Goal: Find specific page/section: Find specific page/section

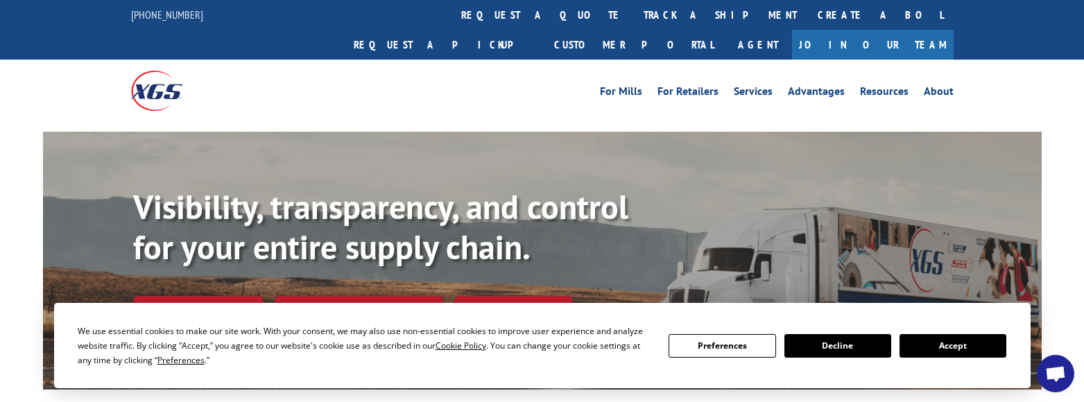
click at [813, 336] on button "Accept" at bounding box center [952, 346] width 107 height 24
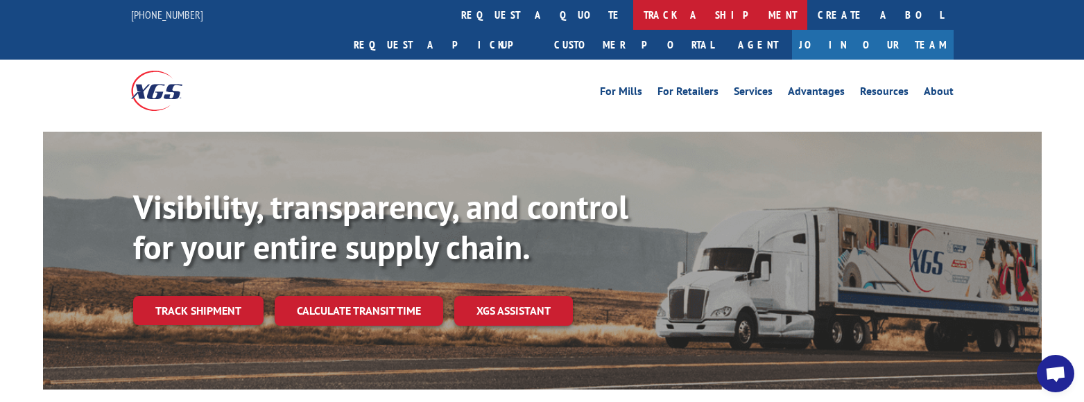
click at [633, 24] on link "track a shipment" at bounding box center [720, 15] width 174 height 30
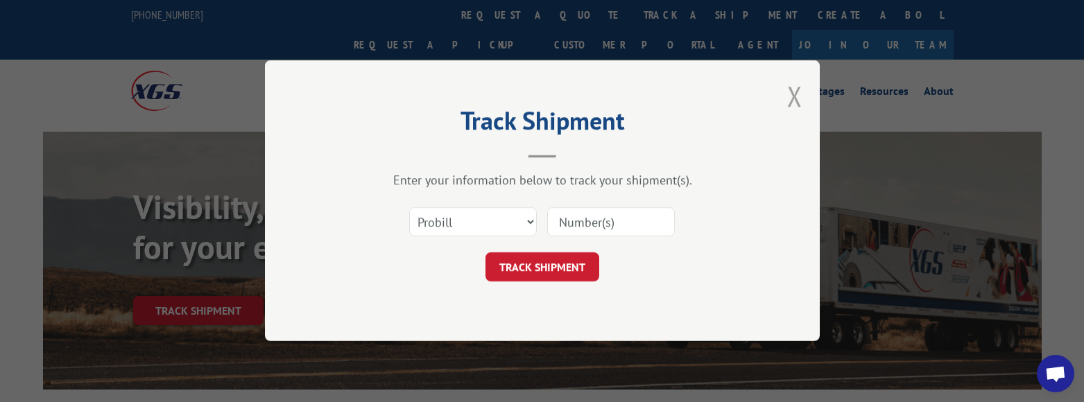
click at [790, 105] on button "Close modal" at bounding box center [794, 96] width 15 height 37
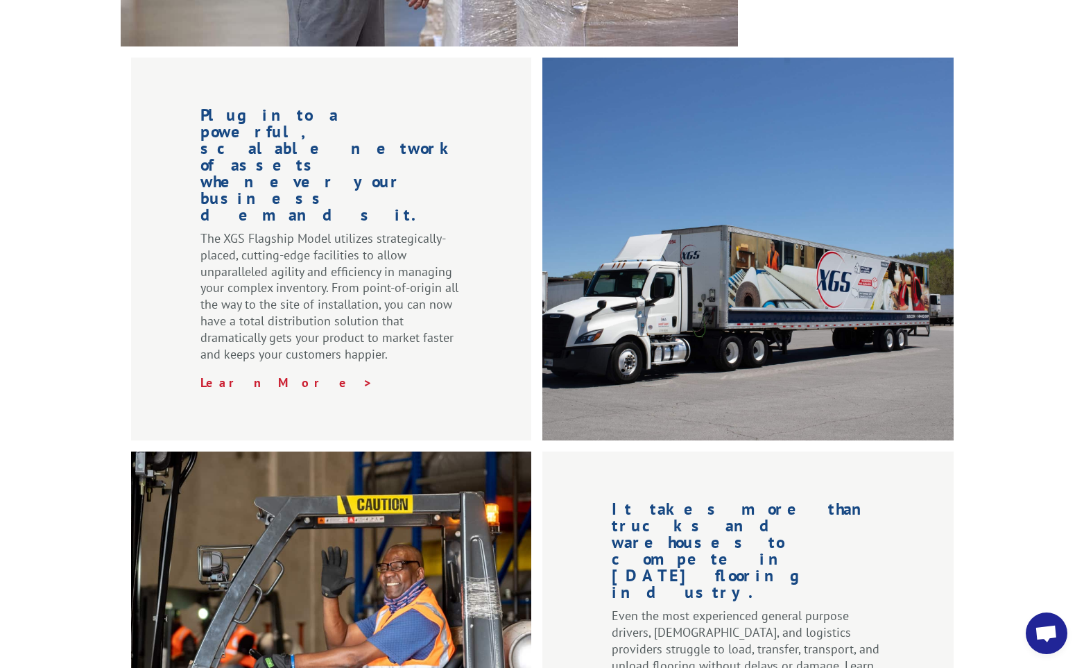
scroll to position [2077, 0]
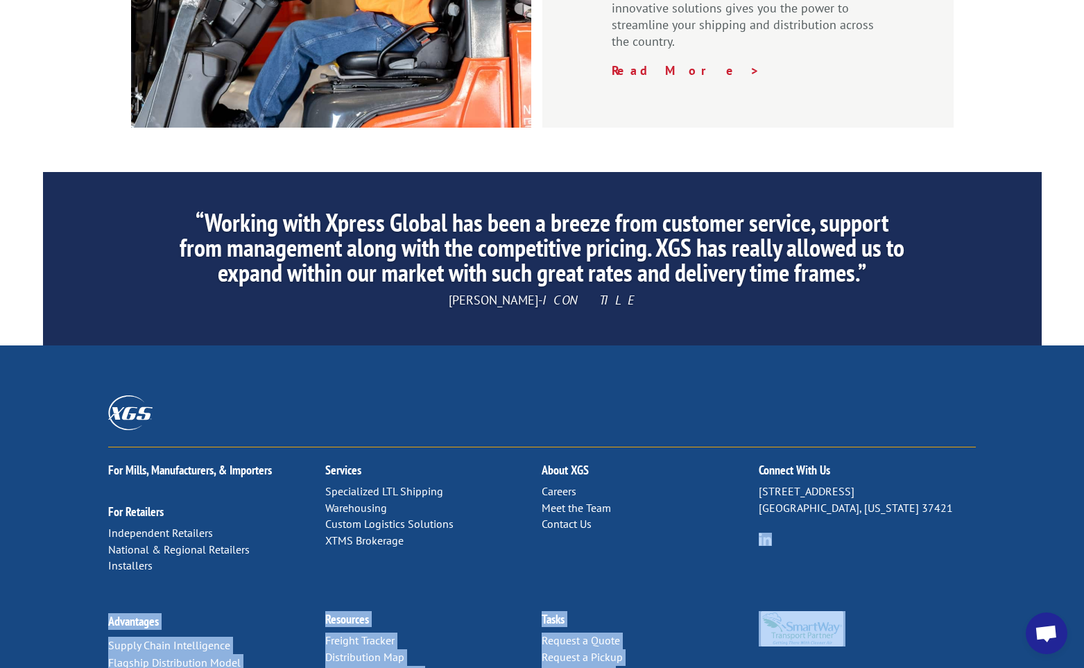
click at [813, 391] on div "For Mills, Manufacturers, & Importers For Retailers Independent Retailers Natio…" at bounding box center [542, 560] width 1084 height 431
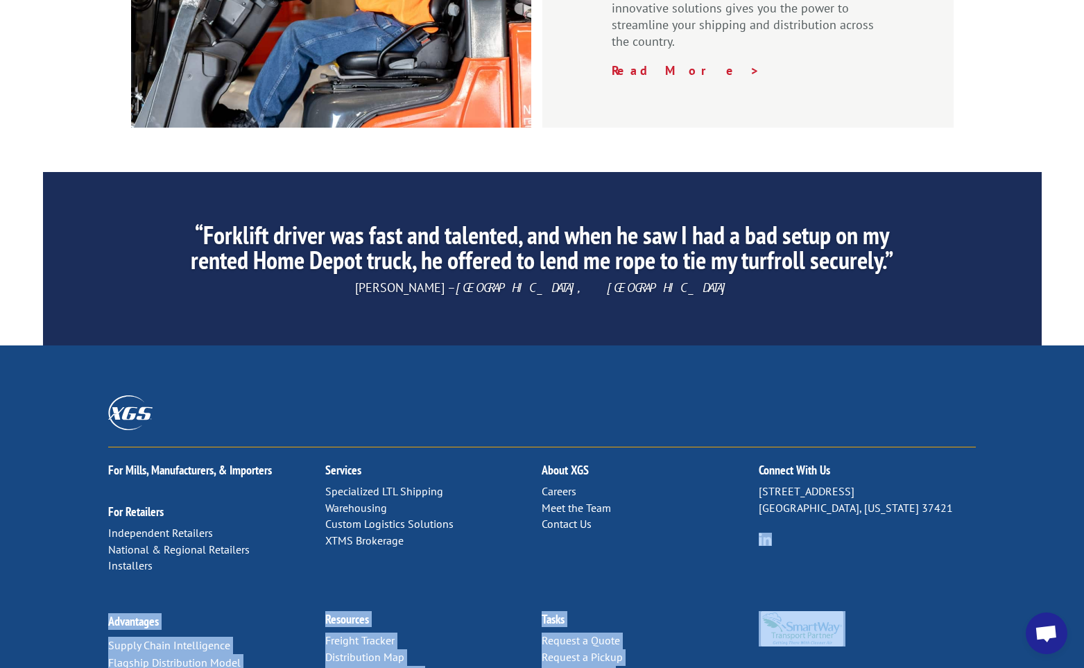
click at [813, 391] on div "For Mills, Manufacturers, & Importers For Retailers Independent Retailers Natio…" at bounding box center [541, 521] width 867 height 149
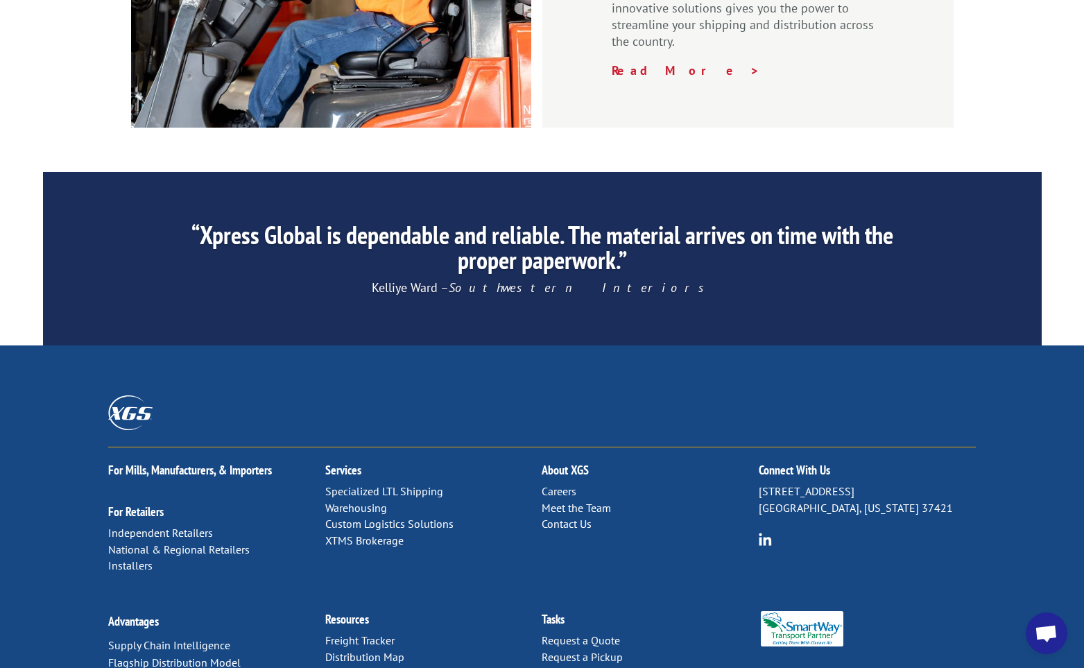
click at [387, 391] on link "Distribution Map" at bounding box center [364, 657] width 79 height 14
